Goal: Use online tool/utility: Use online tool/utility

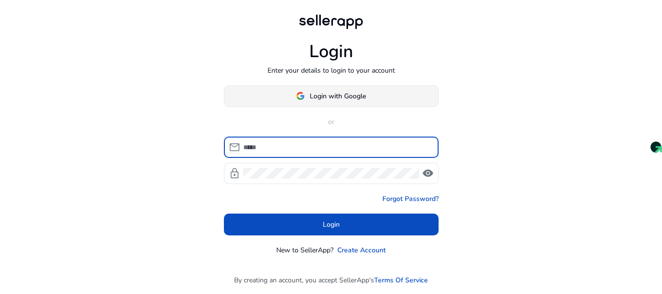
click at [353, 97] on span "Login with Google" at bounding box center [338, 96] width 56 height 10
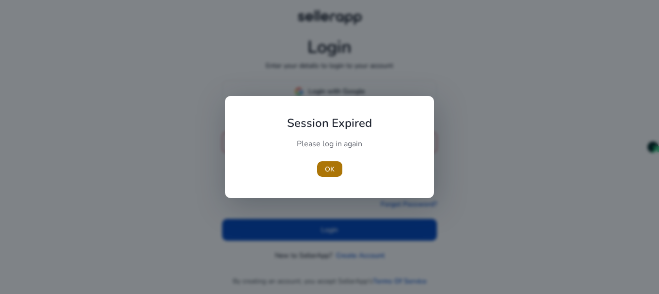
click at [335, 174] on span "button" at bounding box center [329, 169] width 25 height 23
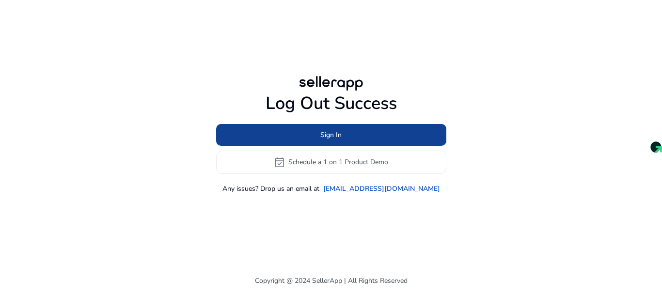
click at [336, 133] on span "Sign In" at bounding box center [331, 135] width 21 height 10
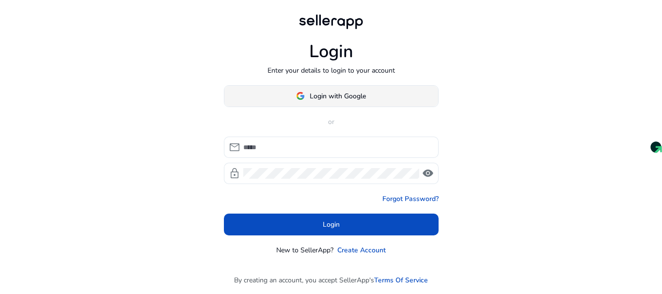
click at [340, 97] on span "Login with Google" at bounding box center [338, 96] width 56 height 10
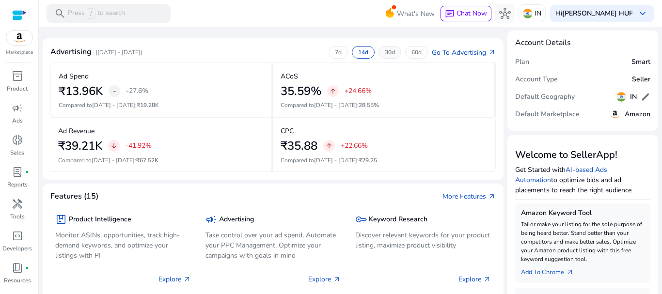
click at [385, 54] on p "30d" at bounding box center [390, 52] width 10 height 8
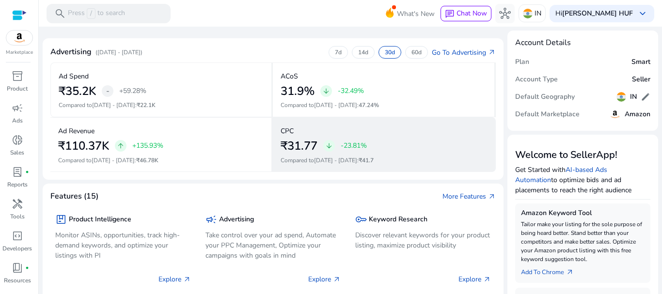
scroll to position [48, 0]
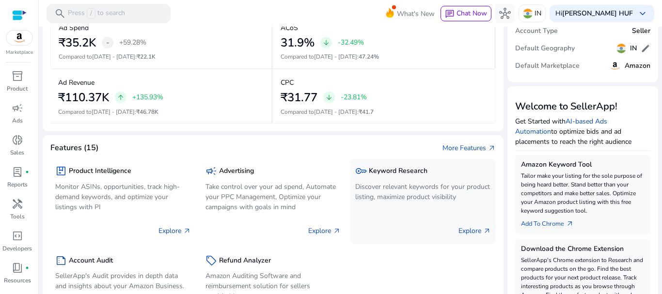
click at [393, 171] on h5 "Keyword Research" at bounding box center [398, 171] width 59 height 8
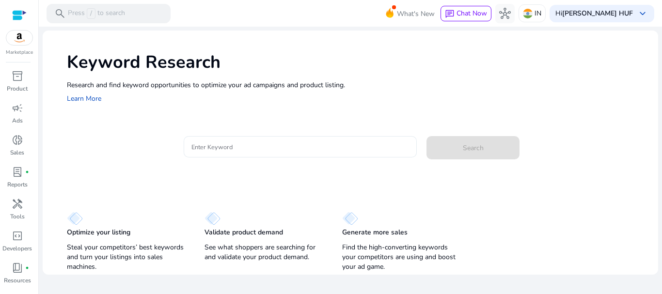
click at [208, 148] on input "Enter Keyword" at bounding box center [301, 147] width 218 height 11
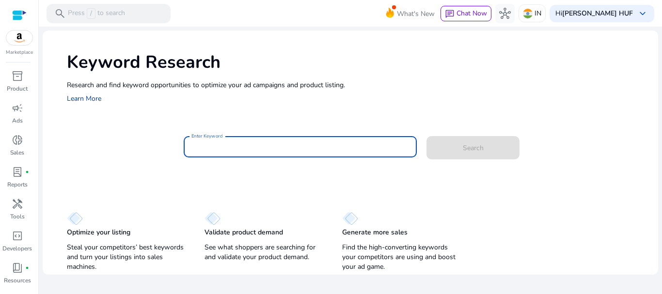
click at [89, 97] on link "Learn More" at bounding box center [84, 98] width 34 height 9
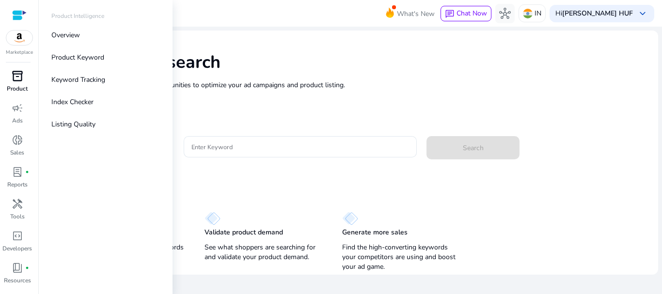
click at [16, 72] on span "inventory_2" at bounding box center [18, 76] width 12 height 12
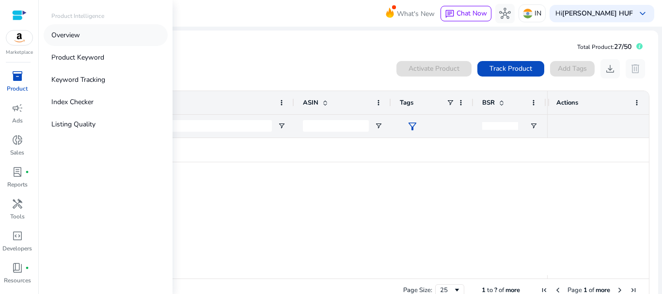
click at [72, 33] on p "Overview" at bounding box center [65, 35] width 29 height 10
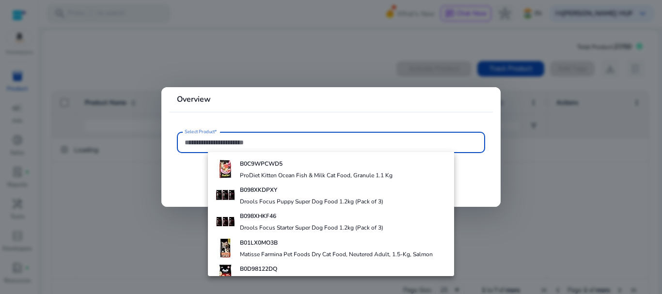
click at [559, 161] on div at bounding box center [331, 147] width 662 height 294
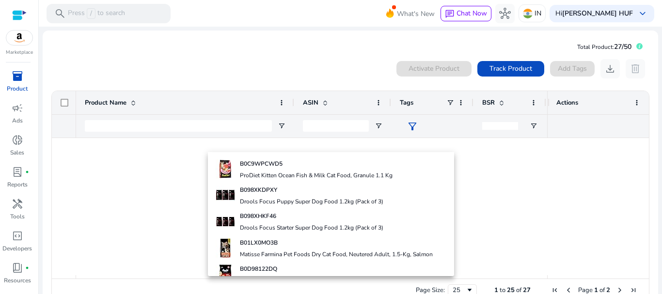
click at [262, 249] on div at bounding box center [185, 247] width 201 height 23
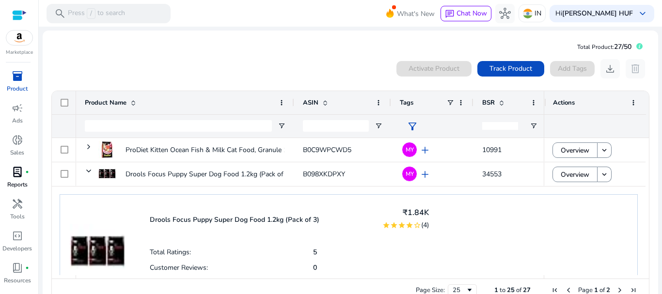
click at [19, 169] on span "lab_profile" at bounding box center [18, 172] width 12 height 12
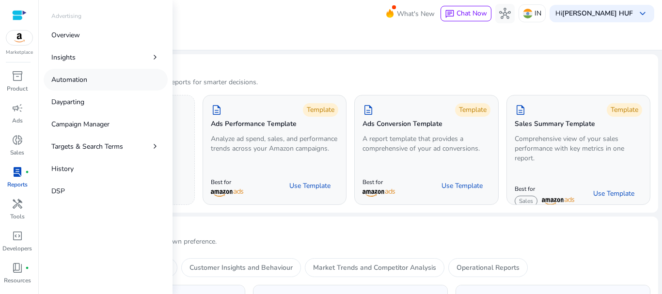
click at [69, 80] on p "Automation" at bounding box center [69, 80] width 36 height 10
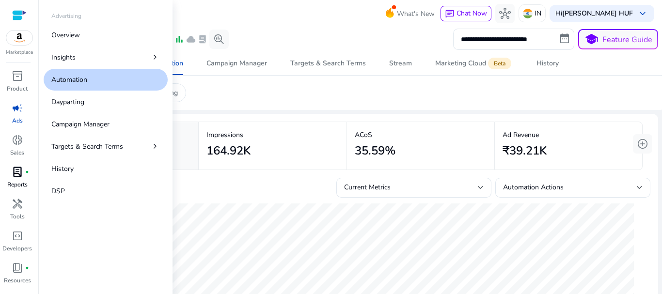
click at [83, 80] on p "Automation" at bounding box center [69, 80] width 36 height 10
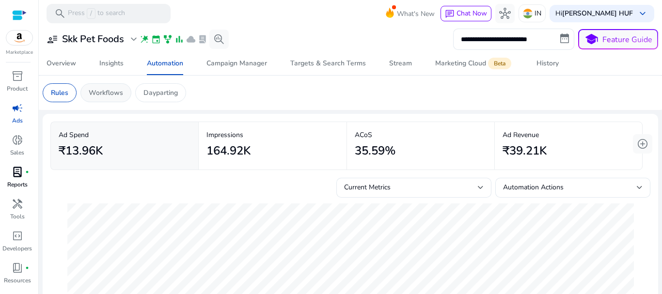
click at [104, 90] on p "Workflows" at bounding box center [106, 93] width 34 height 10
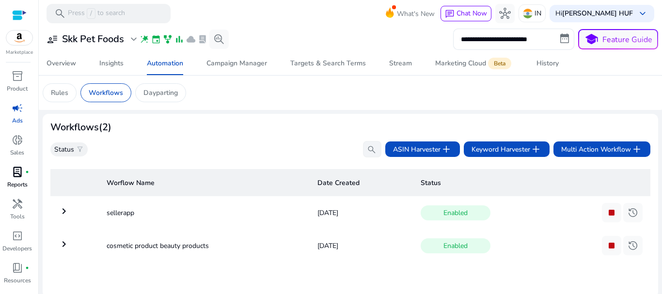
scroll to position [4, 0]
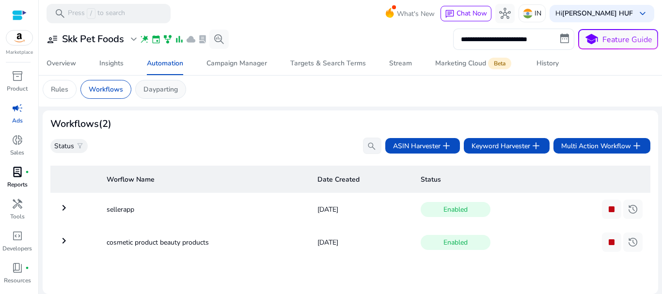
click at [155, 87] on p "Dayparting" at bounding box center [161, 89] width 34 height 10
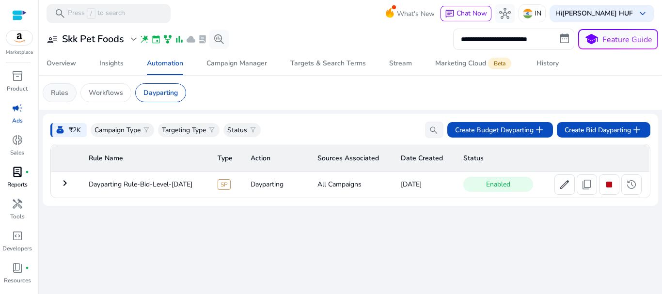
click at [66, 91] on p "Rules" at bounding box center [59, 93] width 17 height 10
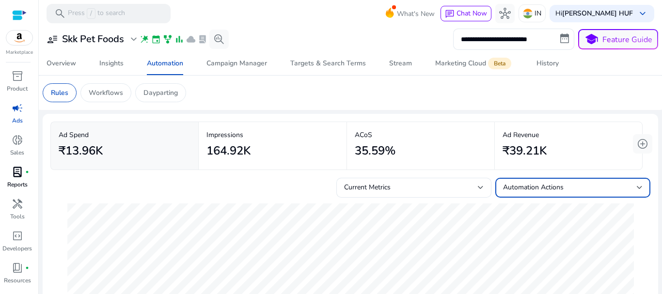
click at [534, 190] on span "Automation Actions" at bounding box center [533, 187] width 61 height 9
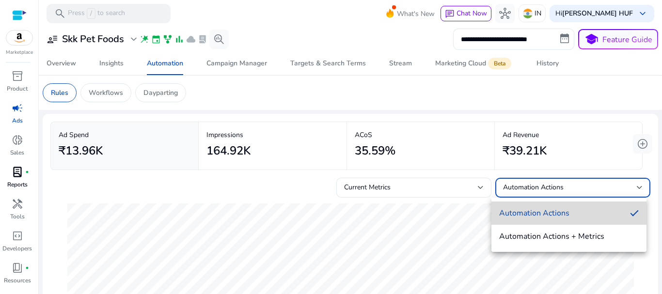
click at [543, 216] on span "Automation Actions" at bounding box center [560, 213] width 123 height 11
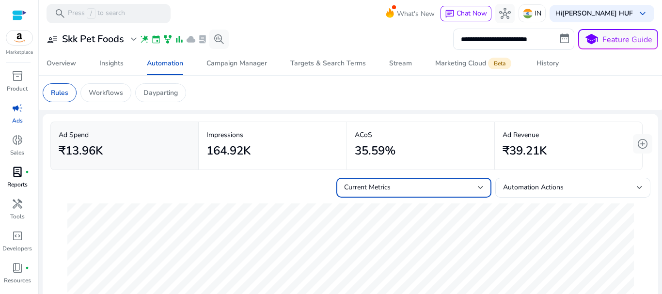
click at [387, 190] on div "Current Metrics" at bounding box center [411, 187] width 134 height 11
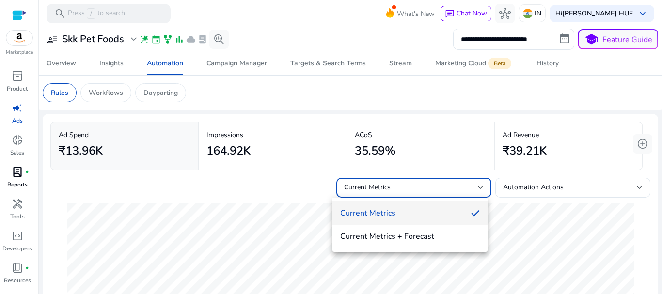
click at [383, 210] on span "Current Metrics" at bounding box center [401, 213] width 123 height 11
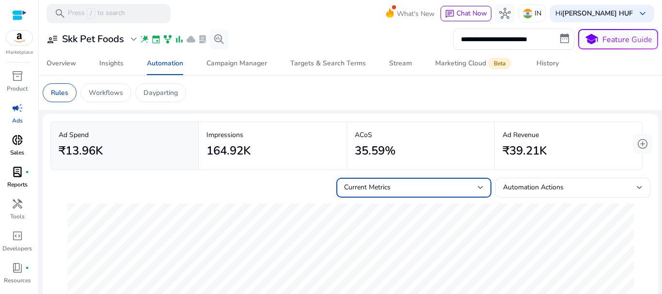
click at [17, 145] on span "donut_small" at bounding box center [18, 140] width 12 height 12
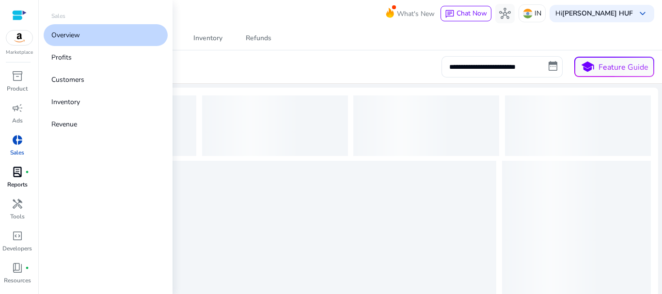
click at [74, 38] on p "Overview" at bounding box center [65, 35] width 29 height 10
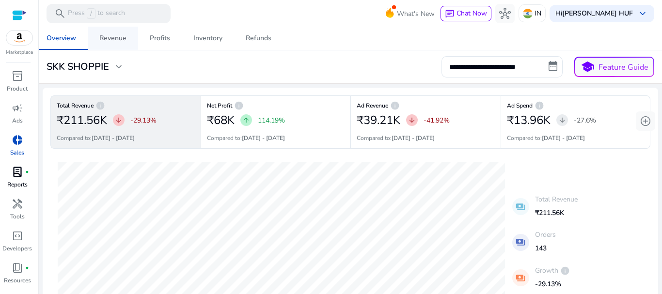
click at [116, 38] on div "Revenue" at bounding box center [112, 38] width 27 height 7
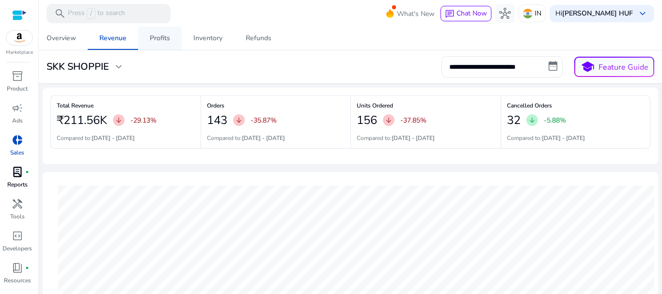
click at [156, 37] on div "Profits" at bounding box center [160, 38] width 20 height 7
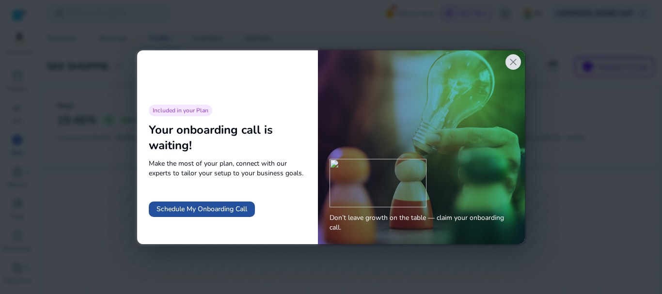
click at [209, 209] on span "Schedule My Onboarding Call" at bounding box center [202, 209] width 91 height 10
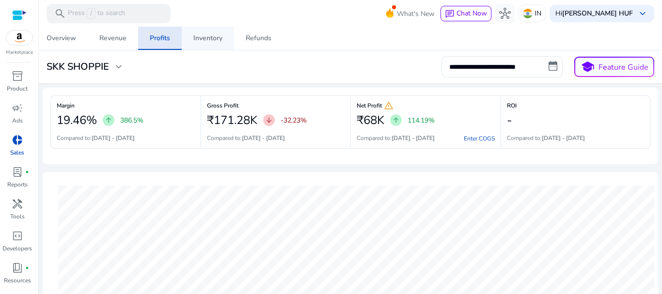
click at [209, 40] on div "Inventory" at bounding box center [207, 38] width 29 height 7
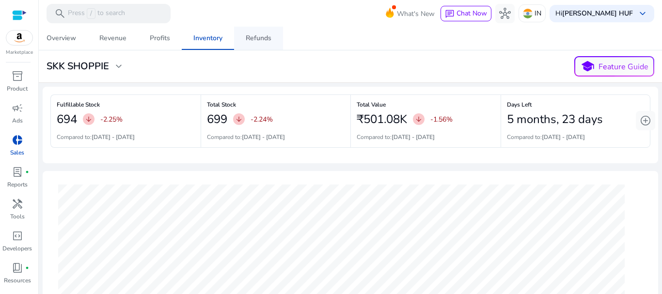
click at [253, 37] on div "Refunds" at bounding box center [259, 38] width 26 height 7
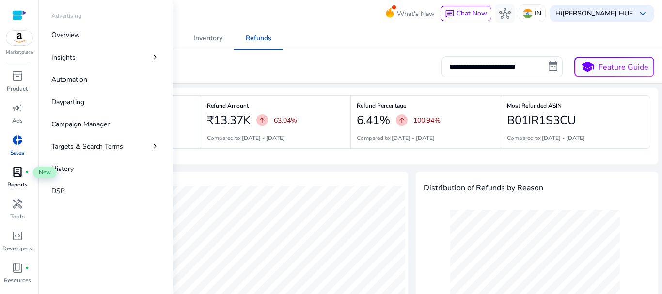
click at [20, 175] on span "lab_profile" at bounding box center [18, 172] width 12 height 12
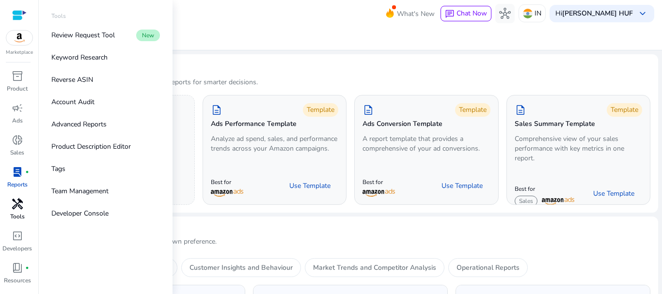
click at [19, 207] on span "handyman" at bounding box center [18, 204] width 12 height 12
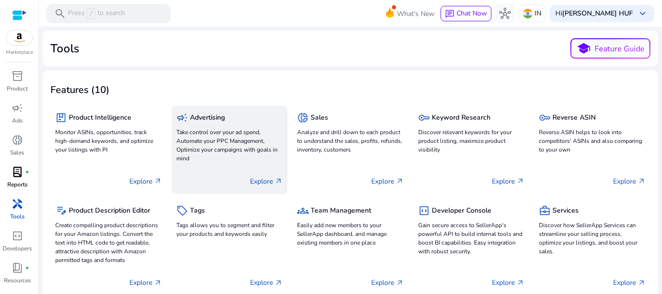
click at [258, 178] on p "Explore arrow_outward" at bounding box center [266, 182] width 32 height 10
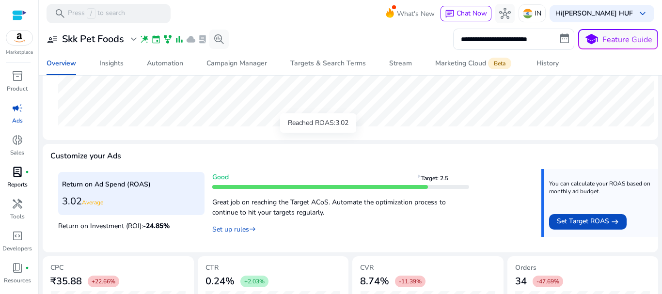
scroll to position [339, 0]
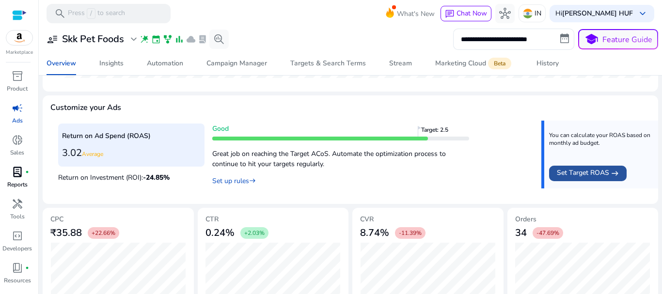
click at [583, 175] on span "Set Target ROAS" at bounding box center [583, 174] width 52 height 12
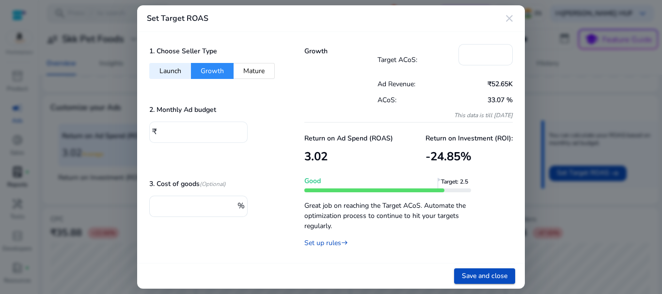
click at [164, 128] on input "****" at bounding box center [200, 131] width 80 height 11
drag, startPoint x: 184, startPoint y: 132, endPoint x: 162, endPoint y: 135, distance: 22.0
click at [162, 135] on input "****" at bounding box center [200, 131] width 80 height 11
drag, startPoint x: 478, startPoint y: 55, endPoint x: 464, endPoint y: 53, distance: 13.7
click at [464, 53] on div "**" at bounding box center [486, 54] width 54 height 21
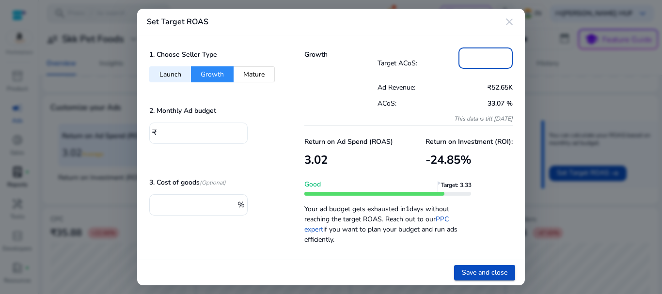
type input "**"
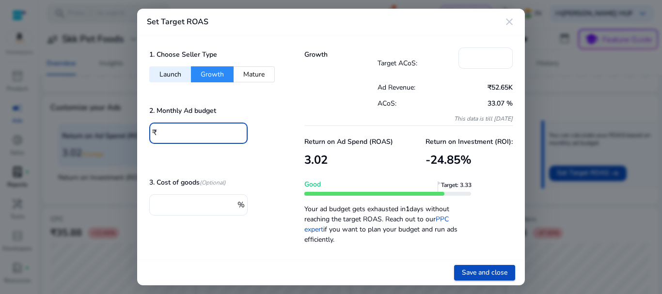
drag, startPoint x: 192, startPoint y: 134, endPoint x: 151, endPoint y: 128, distance: 40.6
click at [151, 128] on div "₹ ****" at bounding box center [194, 133] width 91 height 21
type input "*****"
click at [256, 100] on div "1. Choose Seller Type Launch Growth Mature 2. Monthly Ad budget ₹ ***** 3. Cost…" at bounding box center [214, 147] width 155 height 225
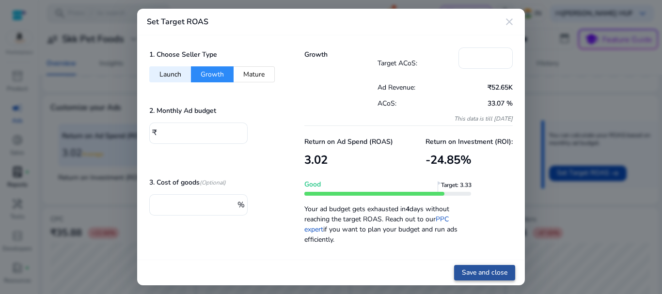
click at [473, 273] on span "Save and close" at bounding box center [485, 273] width 46 height 10
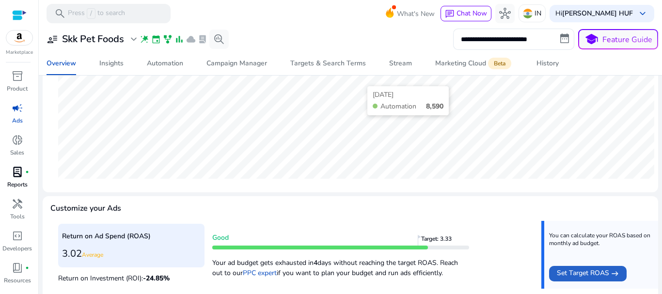
scroll to position [190, 0]
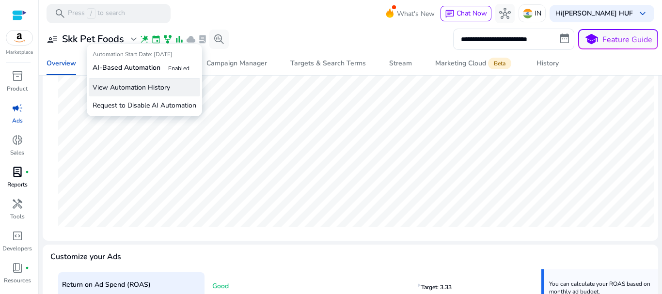
click at [130, 90] on p "View Automation History" at bounding box center [145, 88] width 112 height 18
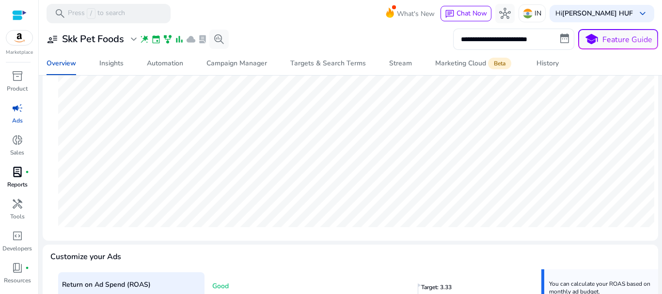
scroll to position [366, 0]
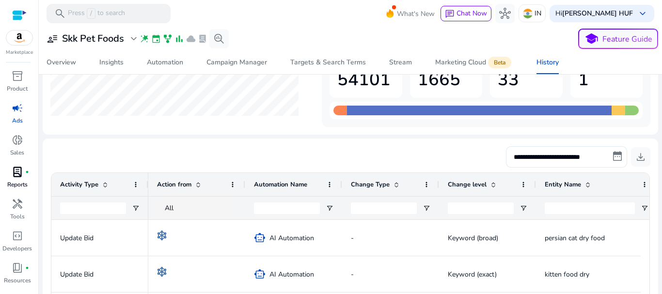
scroll to position [145, 0]
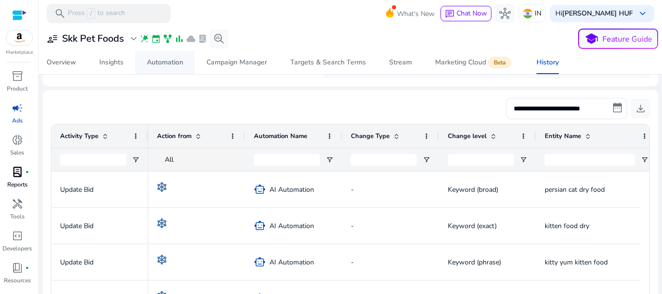
click at [163, 64] on div "Automation" at bounding box center [165, 62] width 36 height 7
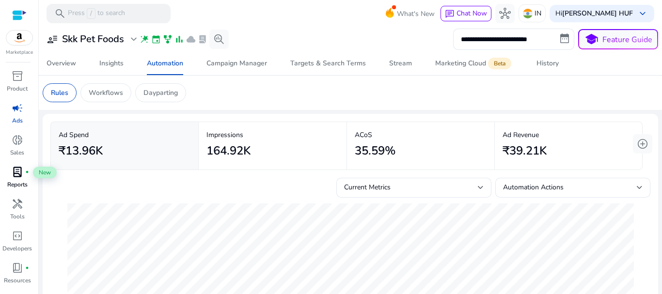
click at [16, 172] on span "lab_profile" at bounding box center [18, 172] width 12 height 12
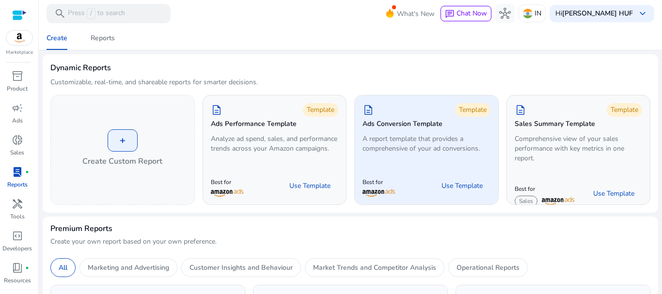
scroll to position [97, 0]
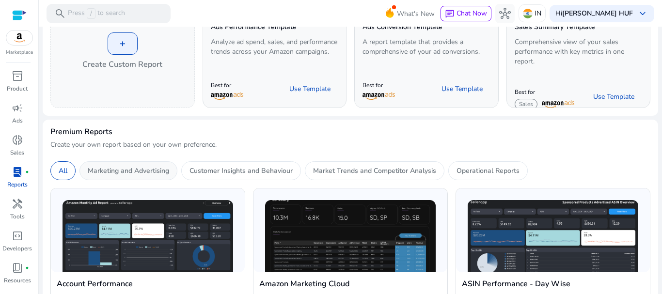
click at [126, 169] on p "Marketing and Advertising" at bounding box center [128, 171] width 81 height 10
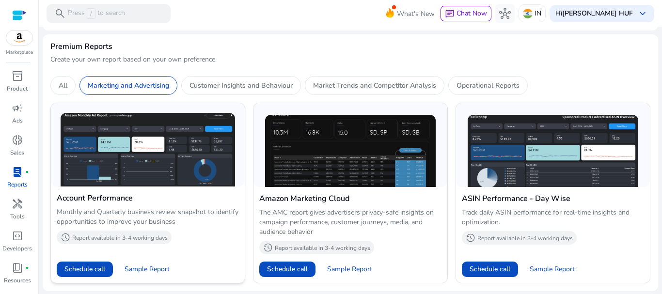
scroll to position [183, 0]
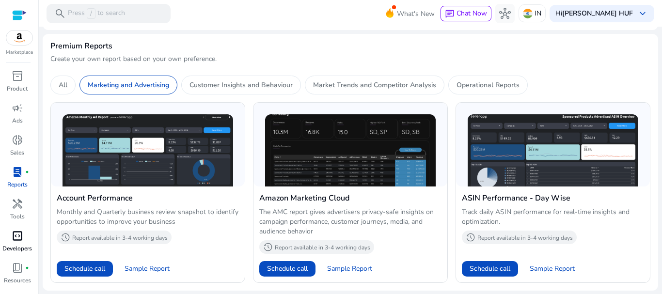
click at [16, 239] on span "code_blocks" at bounding box center [18, 236] width 12 height 12
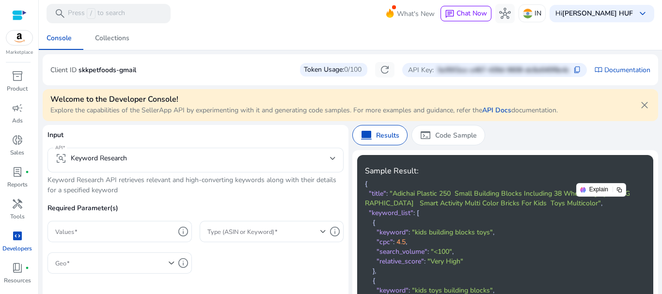
scroll to position [48, 0]
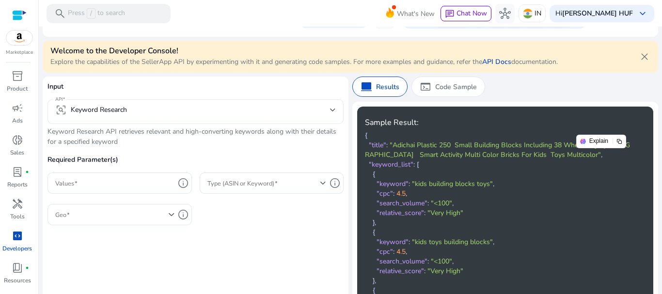
click at [193, 112] on mat-select-trigger "frame_inspect Keyword Research" at bounding box center [192, 110] width 275 height 12
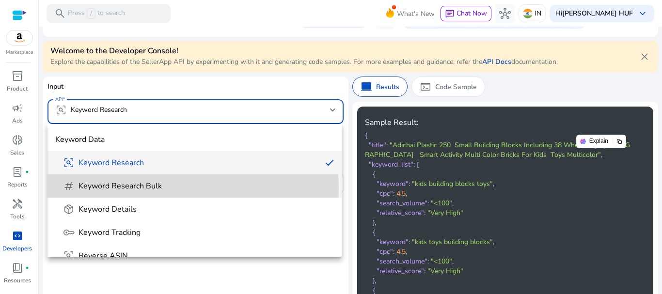
click at [175, 188] on span "tag Keyword Research Bulk" at bounding box center [198, 186] width 271 height 12
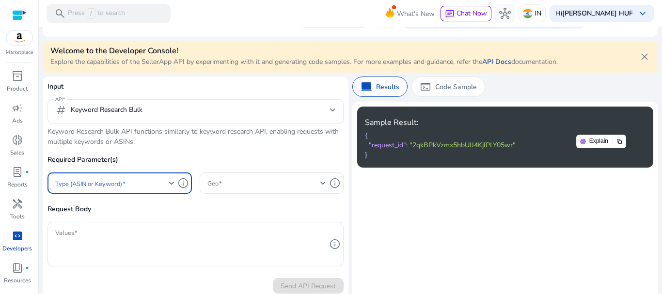
click at [172, 184] on div at bounding box center [172, 183] width 6 height 4
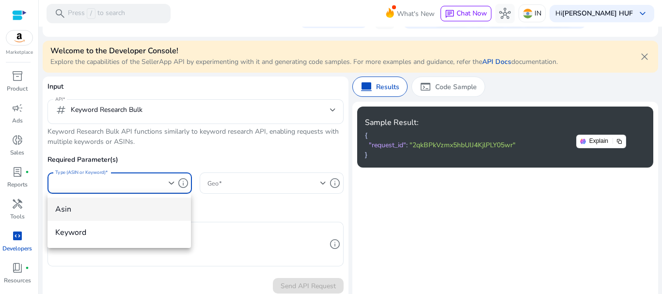
click at [129, 211] on span "asin" at bounding box center [119, 209] width 128 height 11
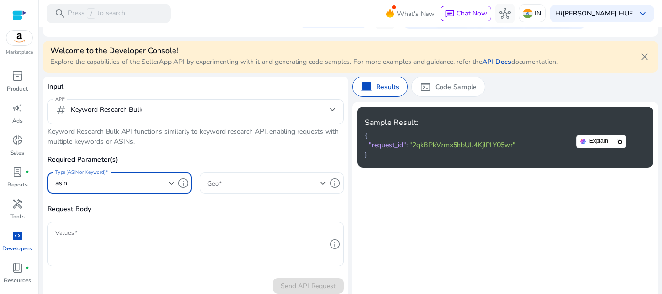
click at [229, 188] on span at bounding box center [264, 183] width 113 height 11
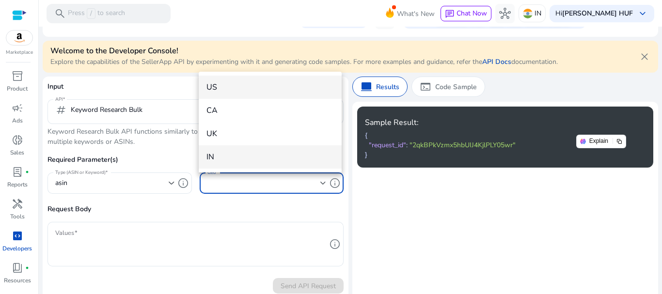
click at [217, 153] on span "IN" at bounding box center [271, 157] width 128 height 11
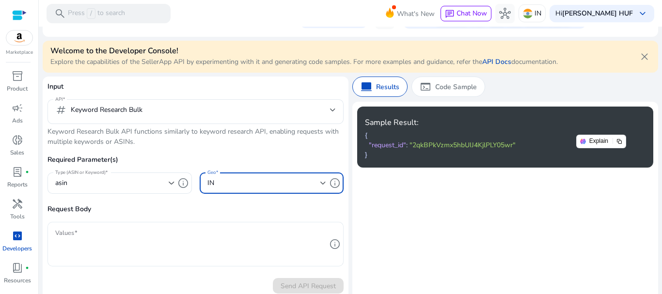
scroll to position [97, 0]
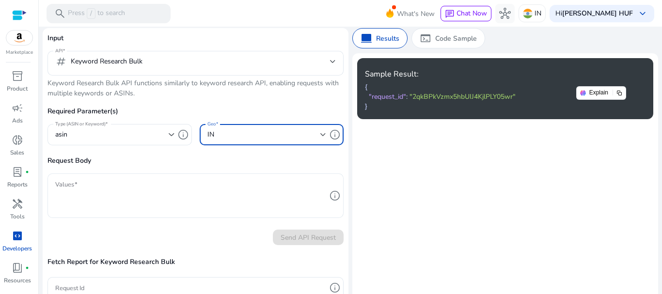
click at [132, 191] on textarea "Values" at bounding box center [190, 195] width 271 height 35
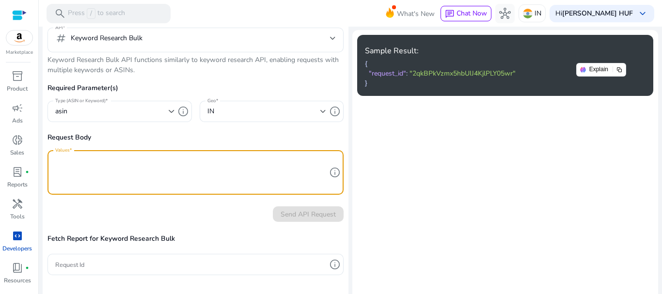
scroll to position [169, 0]
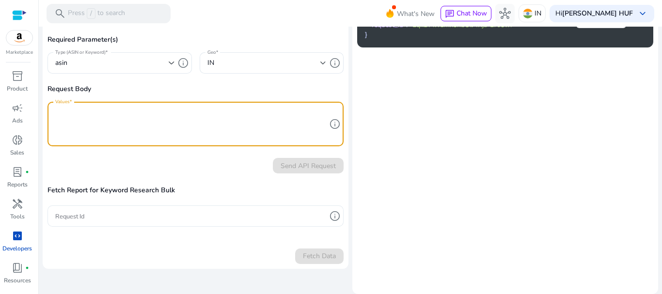
click at [146, 216] on input "Request Id" at bounding box center [190, 216] width 271 height 11
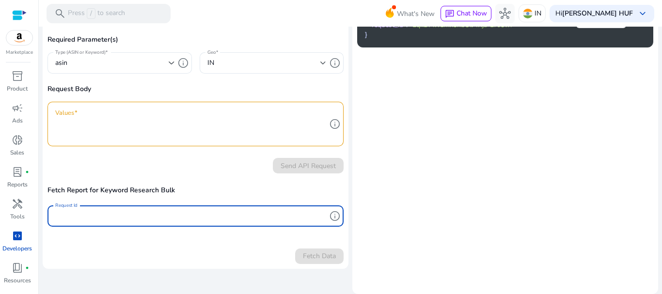
click at [387, 174] on mat-card "Sample Result: { "request_id" : "2qkBPkVzmx5hbUIJ4KjlPLY05wr" }" at bounding box center [506, 138] width 306 height 312
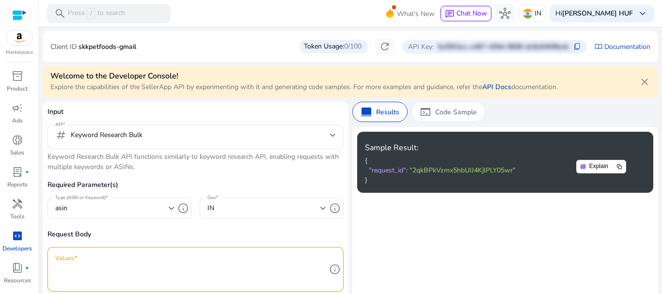
scroll to position [0, 0]
